Goal: Task Accomplishment & Management: Use online tool/utility

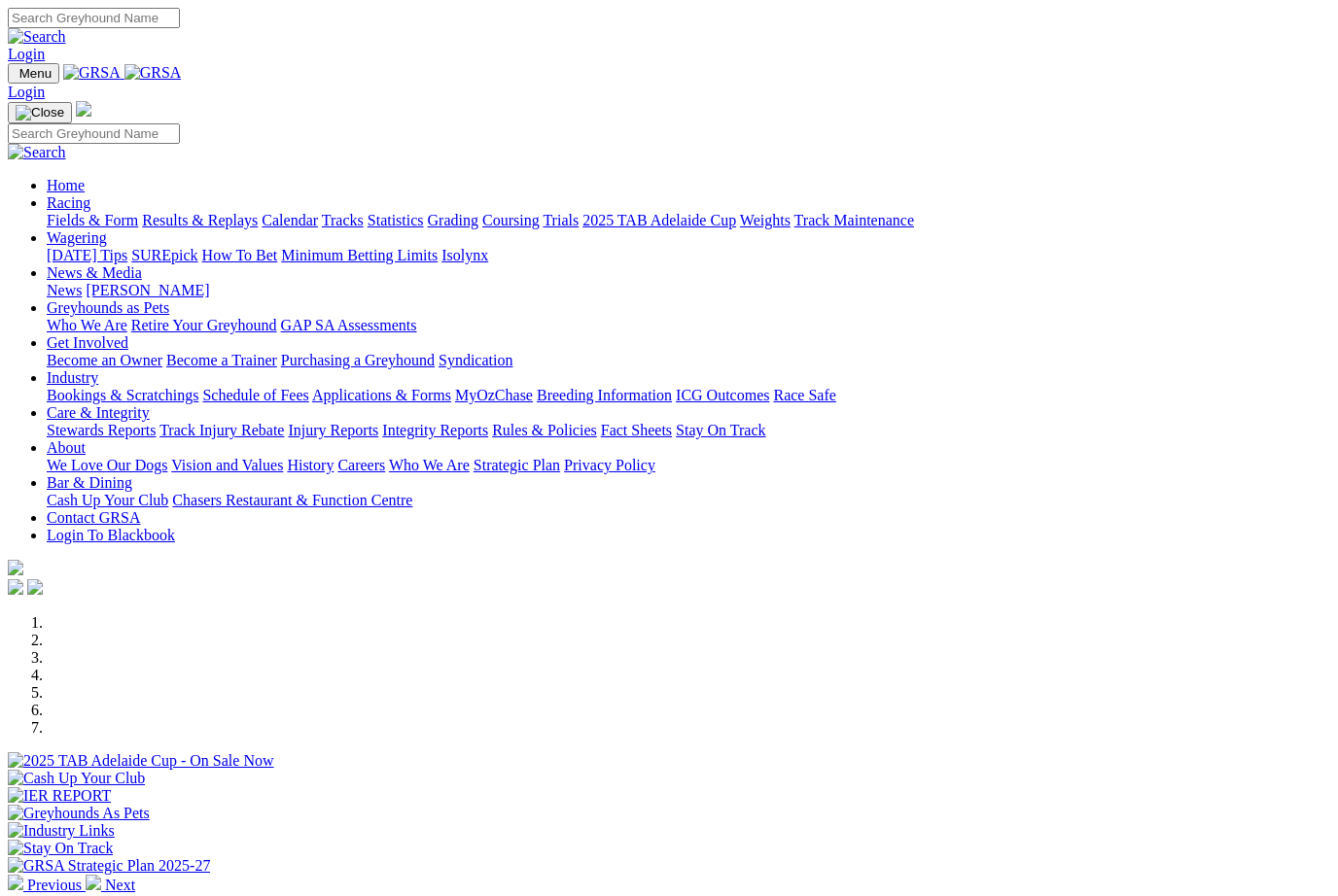
click at [98, 370] on link "Industry" at bounding box center [72, 378] width 51 height 17
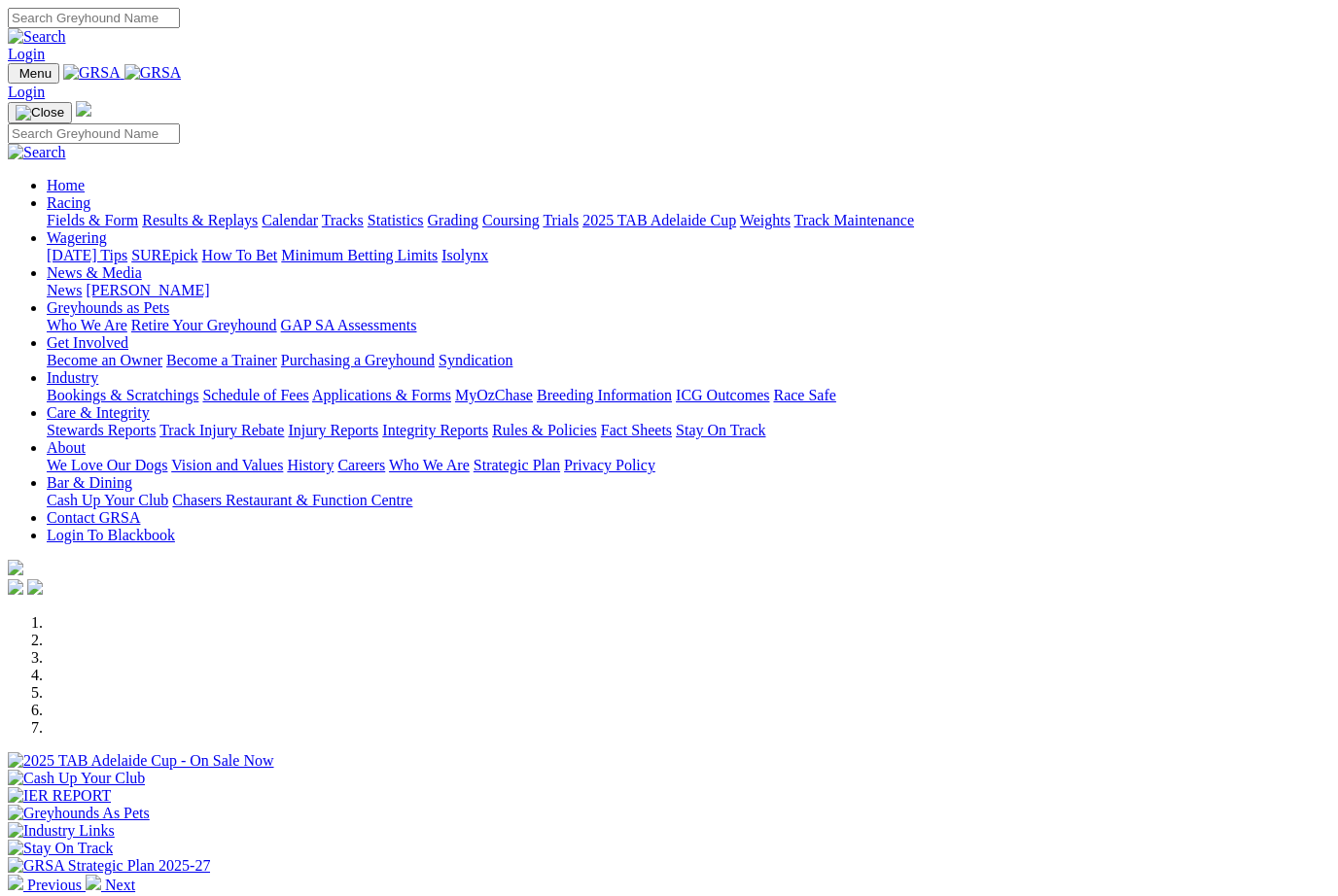
click at [91, 195] on link "Racing" at bounding box center [68, 203] width 43 height 17
click at [98, 370] on link "Industry" at bounding box center [72, 378] width 51 height 17
click at [174, 387] on link "Bookings & Scratchings" at bounding box center [122, 394] width 152 height 17
